Goal: Task Accomplishment & Management: Use online tool/utility

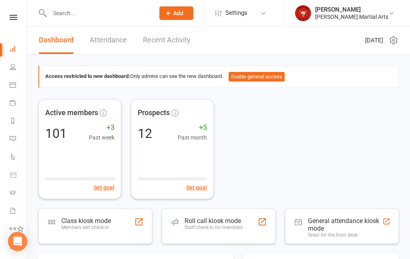
click at [114, 228] on div "Class kiosk mode Members self check-in" at bounding box center [95, 226] width 114 height 35
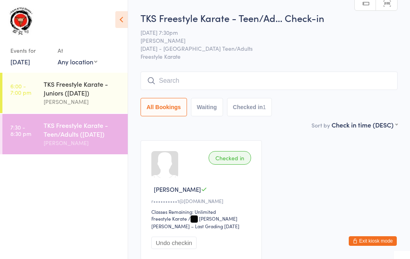
click at [40, 97] on link "6:00 - 7:00 pm TKS Freestyle Karate - Juniors ([DATE]) [PERSON_NAME]" at bounding box center [64, 93] width 125 height 40
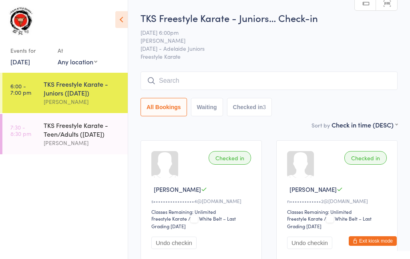
click at [284, 80] on input "search" at bounding box center [268, 81] width 257 height 18
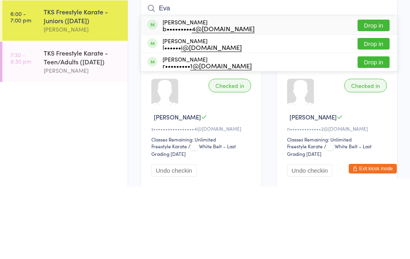
type input "Eva"
click at [195, 98] on div "b••••••••• 4@[DOMAIN_NAME]" at bounding box center [208, 101] width 92 height 6
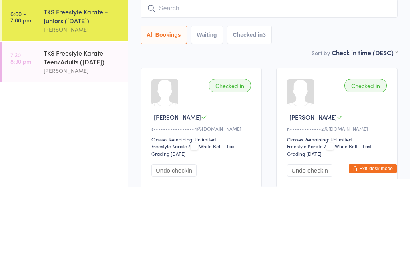
scroll to position [72, 0]
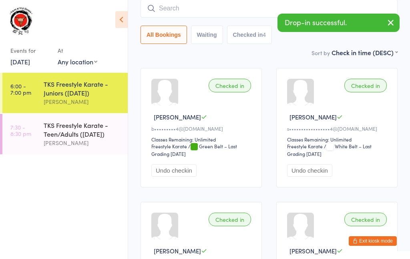
click at [252, 14] on input "search" at bounding box center [268, 8] width 257 height 18
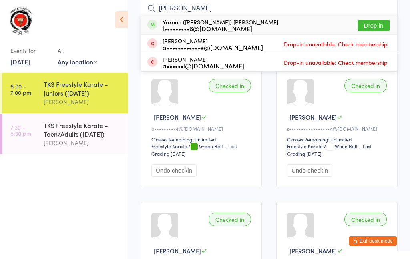
type input "[PERSON_NAME]"
click at [197, 26] on div "l••••••••• 6@[DOMAIN_NAME]" at bounding box center [220, 28] width 116 height 6
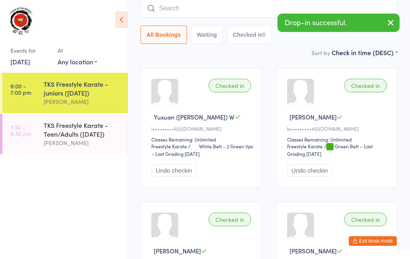
click at [262, 8] on input "search" at bounding box center [268, 8] width 257 height 18
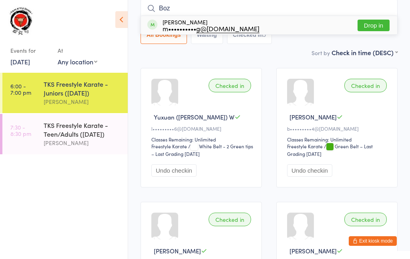
type input "Boz"
click at [212, 27] on div "m•••••••••• g@[DOMAIN_NAME]" at bounding box center [210, 28] width 97 height 6
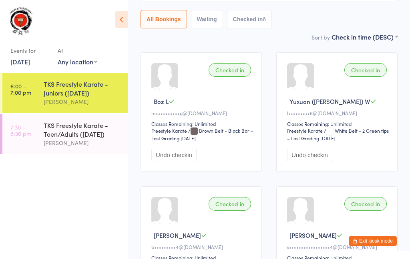
scroll to position [305, 0]
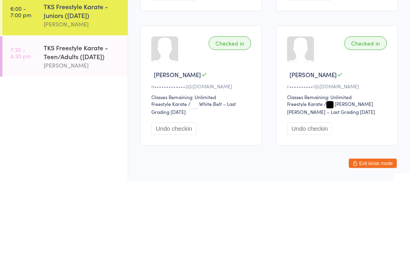
click at [89, 121] on div "TKS Freestyle Karate - Teen/Adults ([DATE])" at bounding box center [82, 130] width 77 height 18
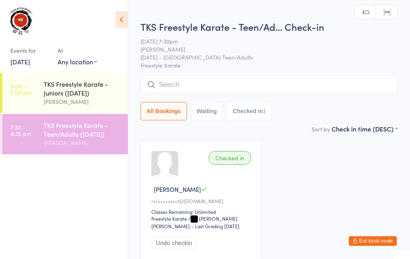
click at [295, 89] on input "search" at bounding box center [268, 85] width 257 height 18
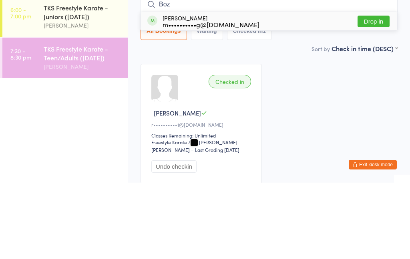
type input "Boz"
click at [186, 98] on div "m•••••••••• g@[DOMAIN_NAME]" at bounding box center [210, 101] width 97 height 6
